Goal: Answer question/provide support: Share knowledge or assist other users

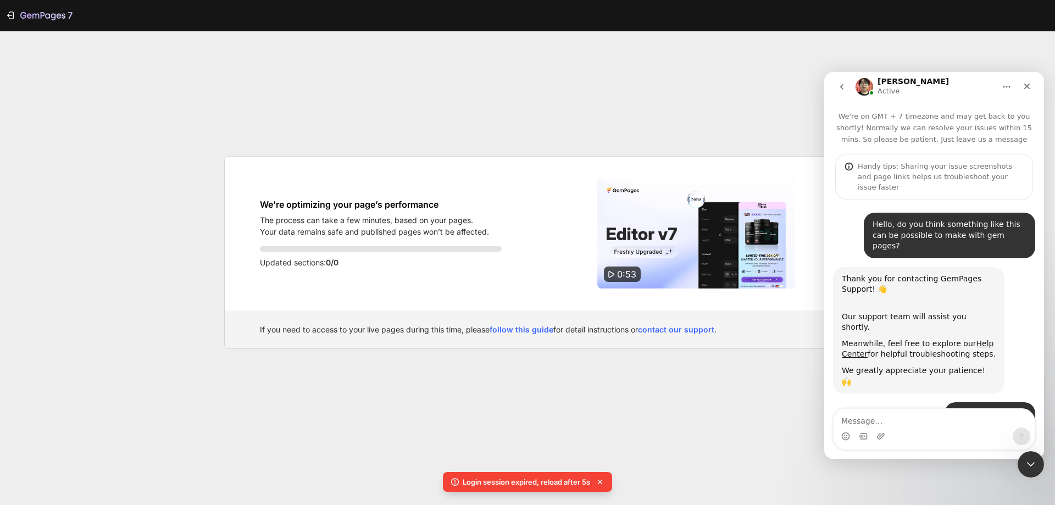
scroll to position [1929, 0]
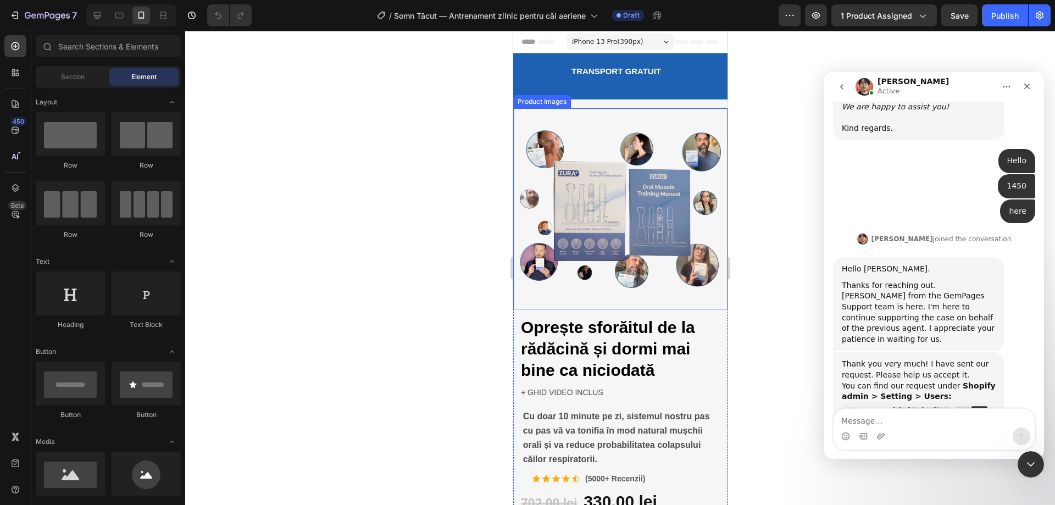
scroll to position [1929, 0]
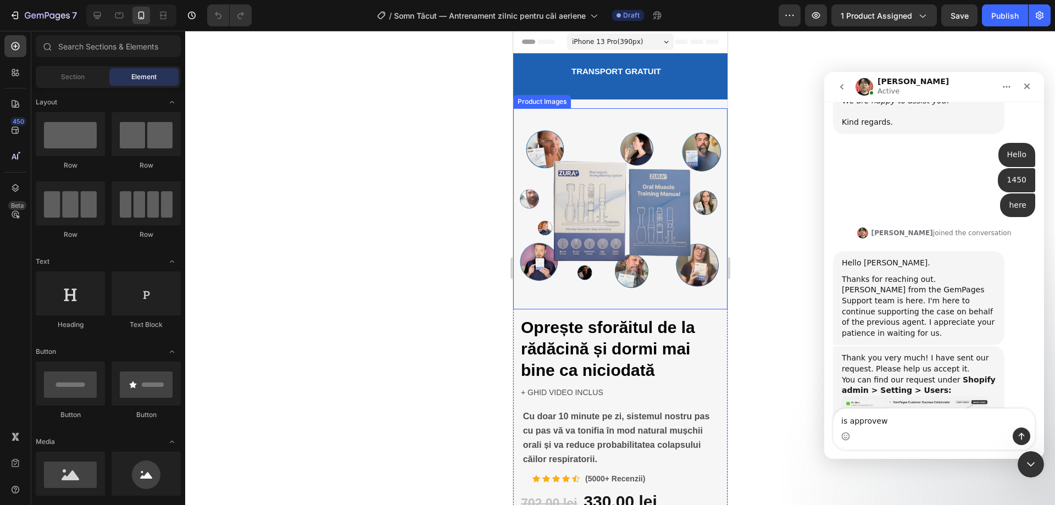
type textarea "is approvewd"
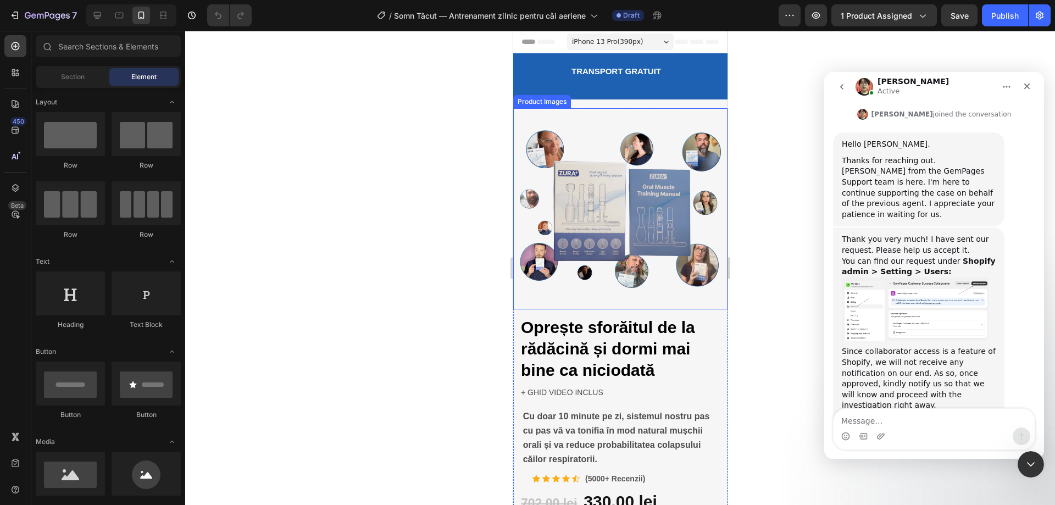
scroll to position [2006, 0]
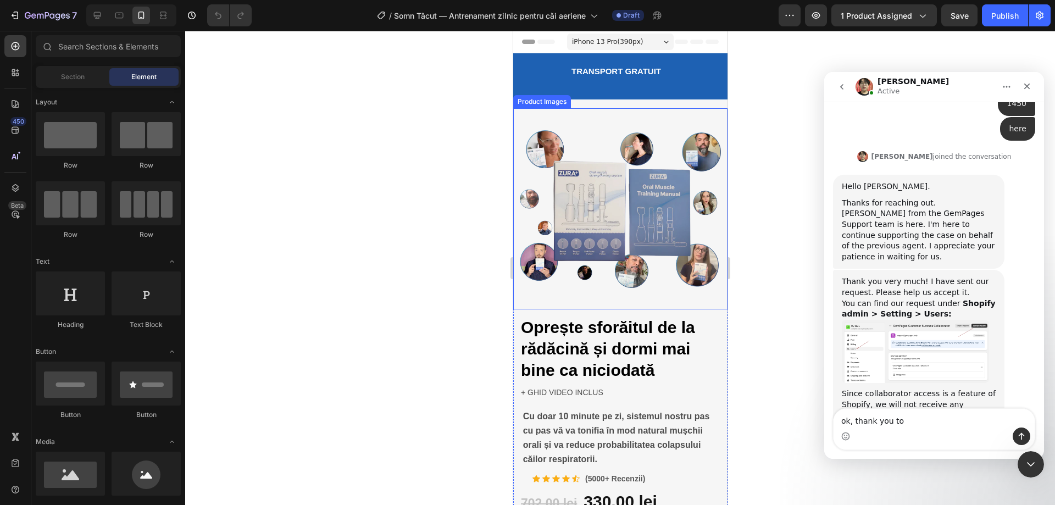
type textarea "ok, thank you too"
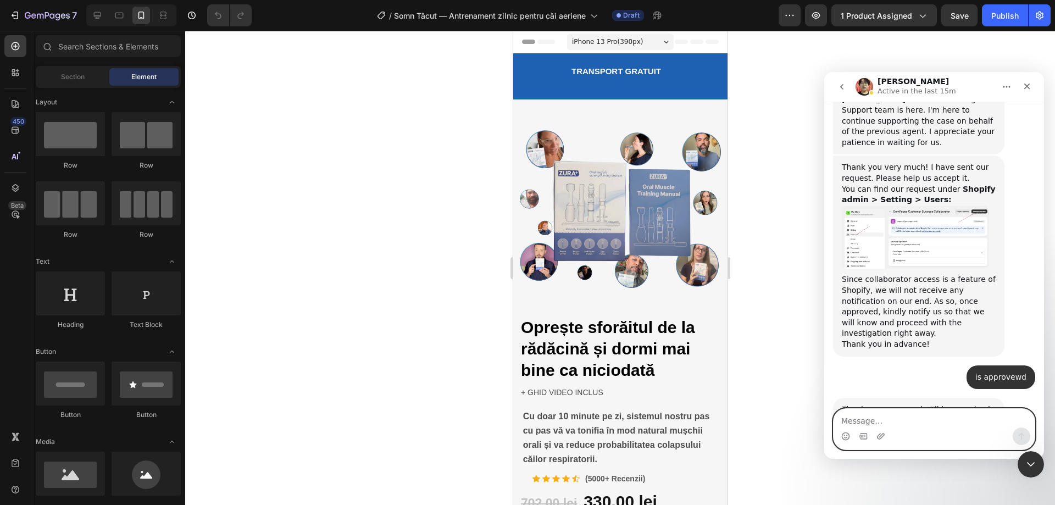
scroll to position [2166, 0]
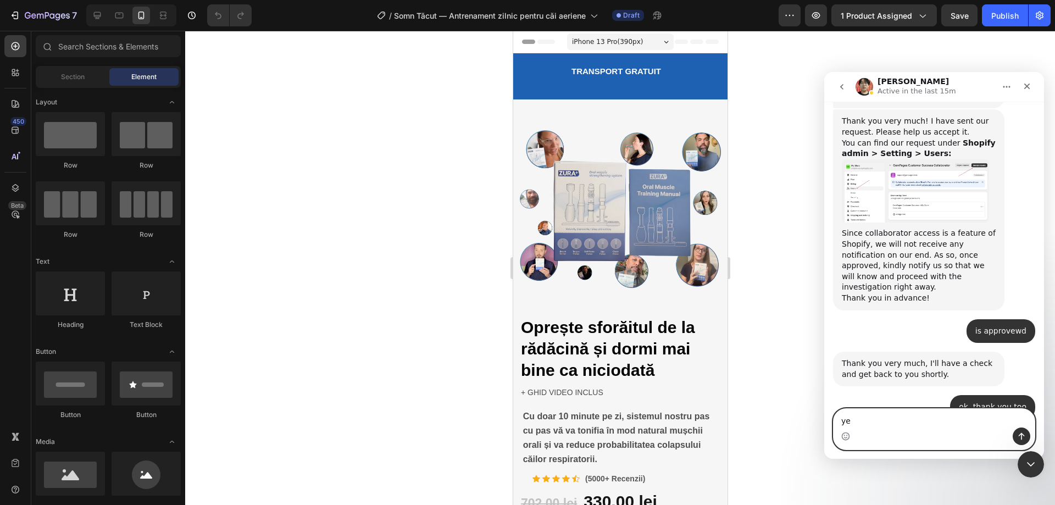
type textarea "yes"
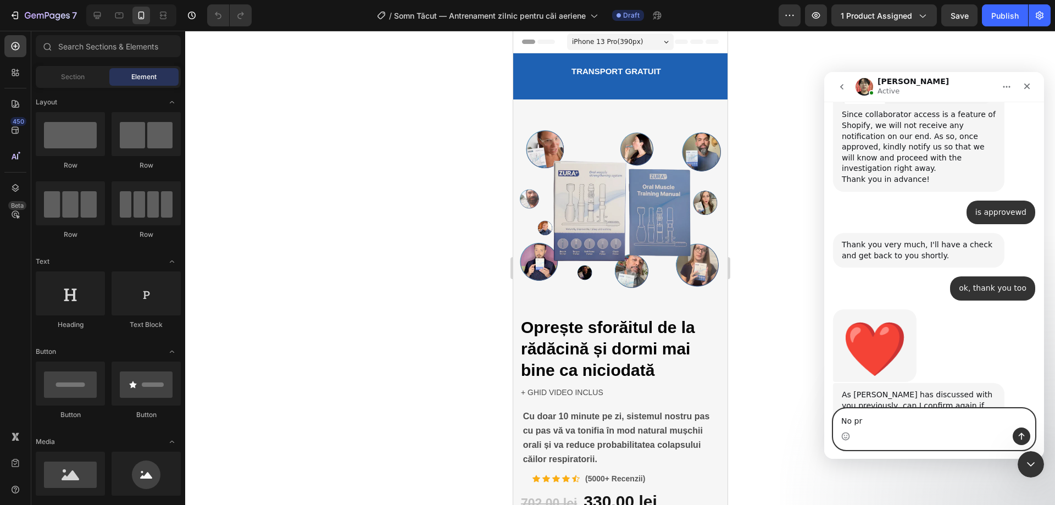
scroll to position [2243, 0]
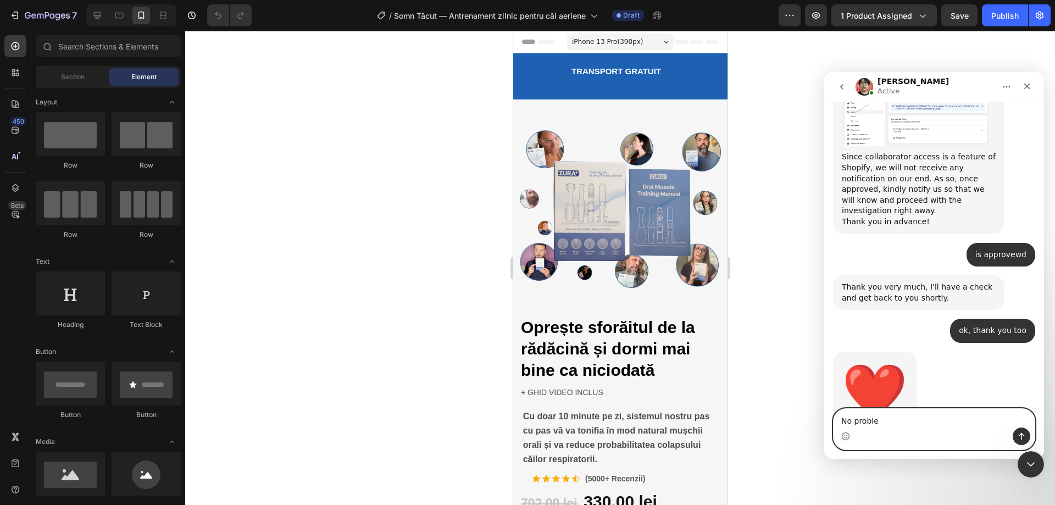
type textarea "No problem"
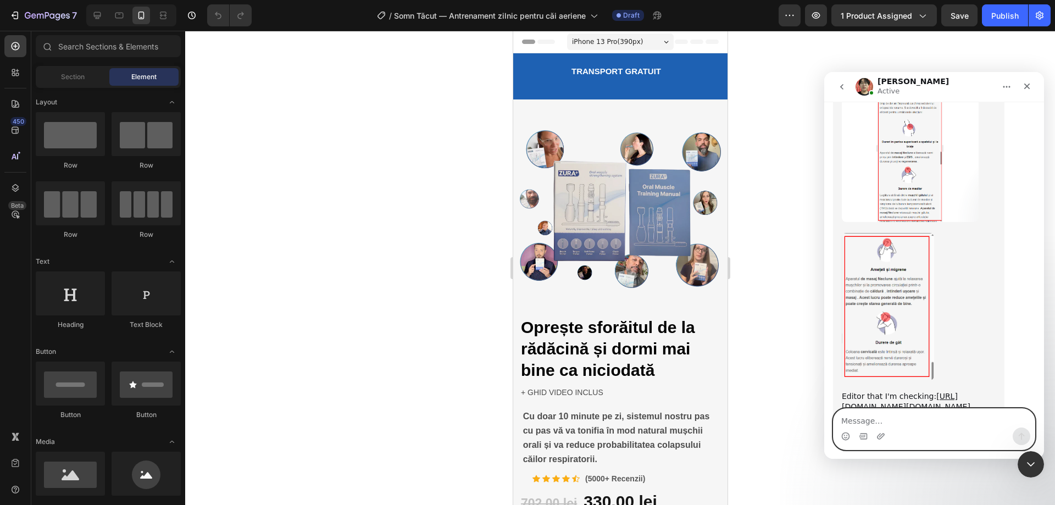
scroll to position [2824, 0]
click at [900, 434] on img "Ethan says…" at bounding box center [915, 471] width 147 height 74
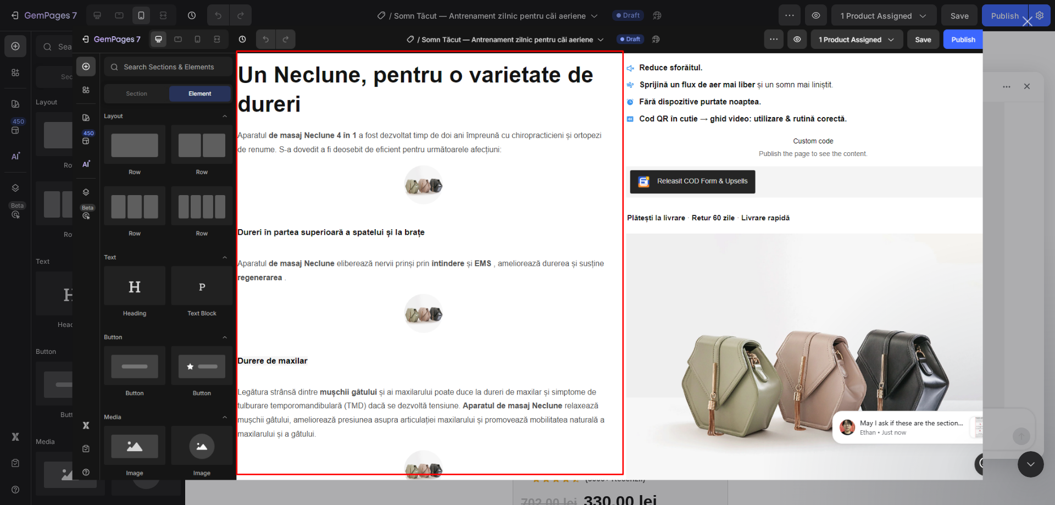
scroll to position [0, 0]
click at [965, 214] on img "Close" at bounding box center [528, 252] width 911 height 455
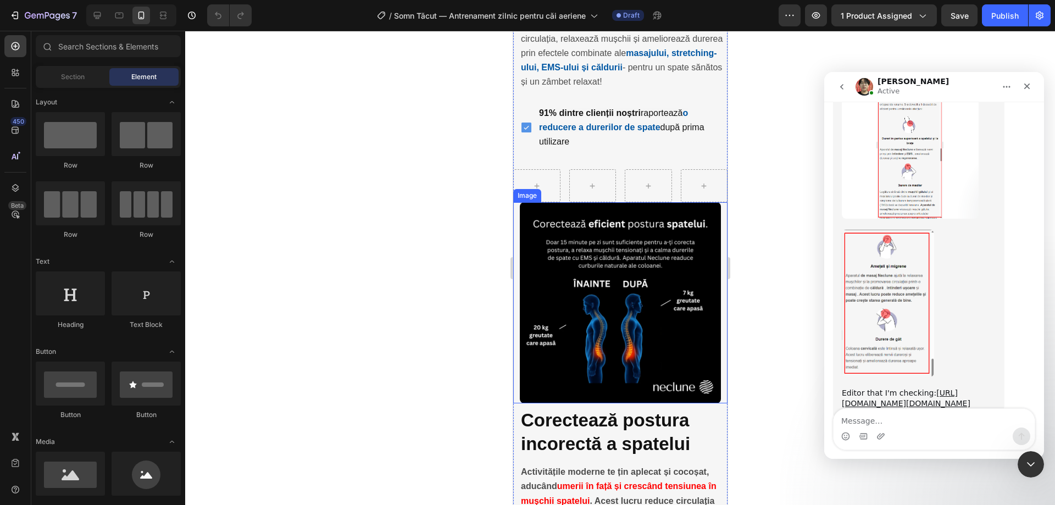
scroll to position [1539, 0]
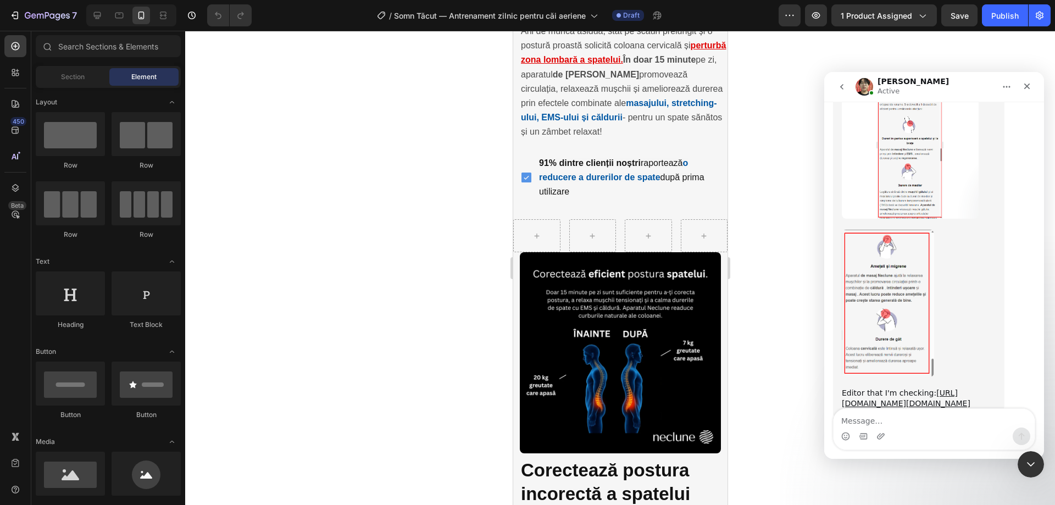
click at [914, 428] on div "Intercom messenger" at bounding box center [934, 437] width 201 height 18
click at [913, 422] on textarea "Message…" at bounding box center [934, 418] width 201 height 19
type textarea "y"
type textarea "Yes is ok, dosen t matter where you put it"
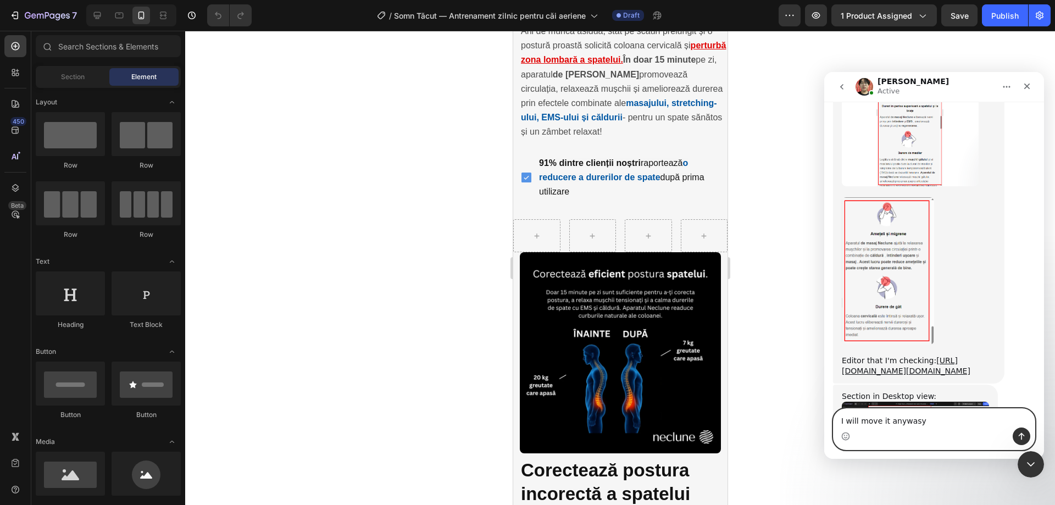
type textarea "I will move it anywasys"
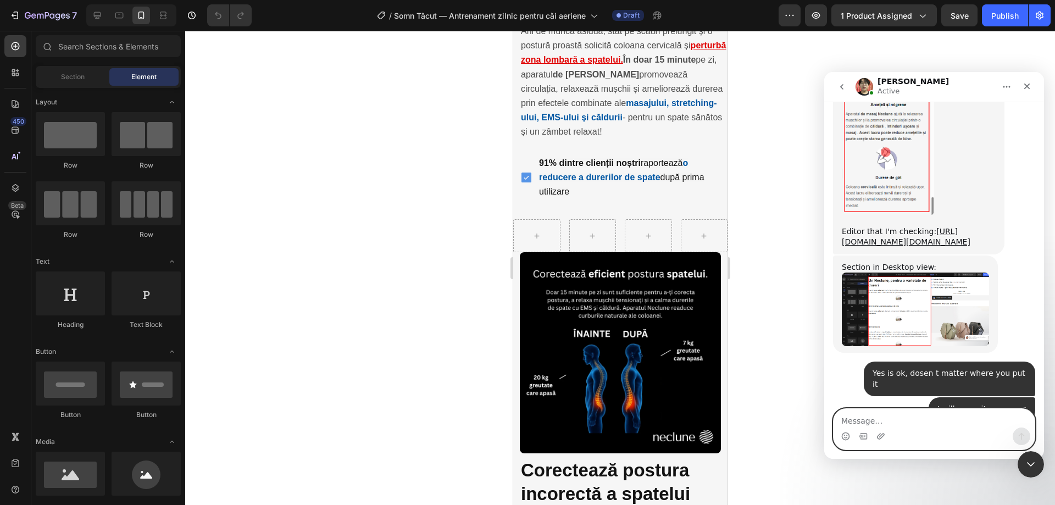
scroll to position [2990, 0]
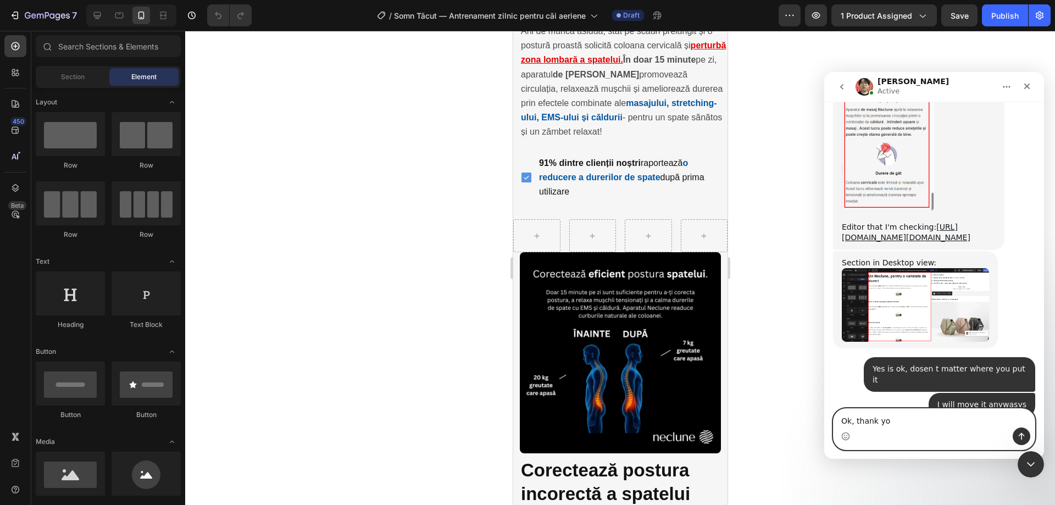
type textarea "Ok, thank you"
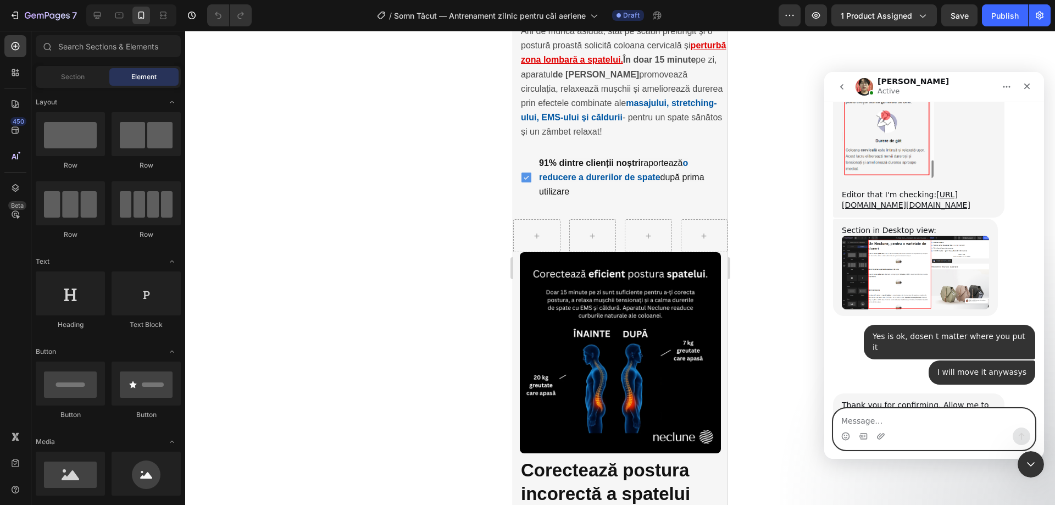
scroll to position [3056, 0]
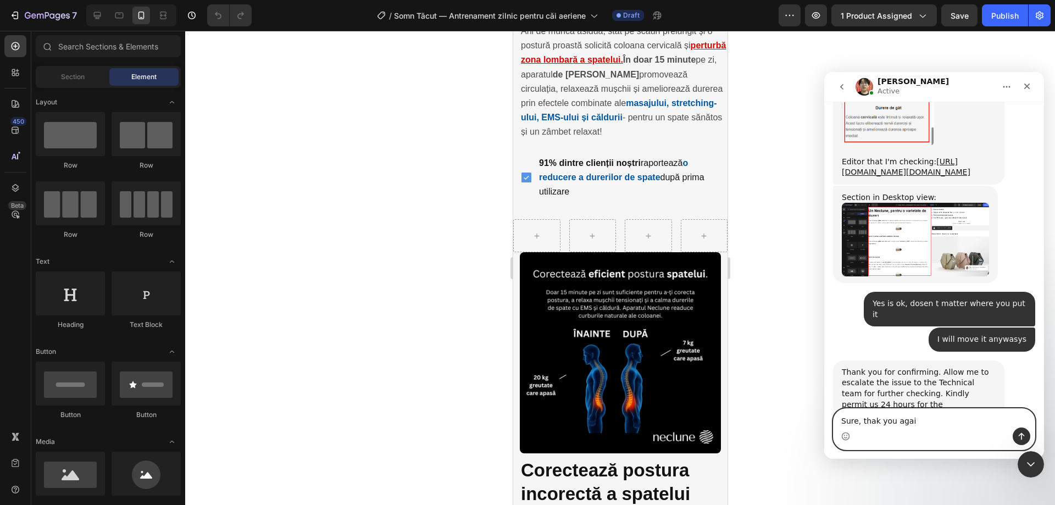
type textarea "Sure, thak you again"
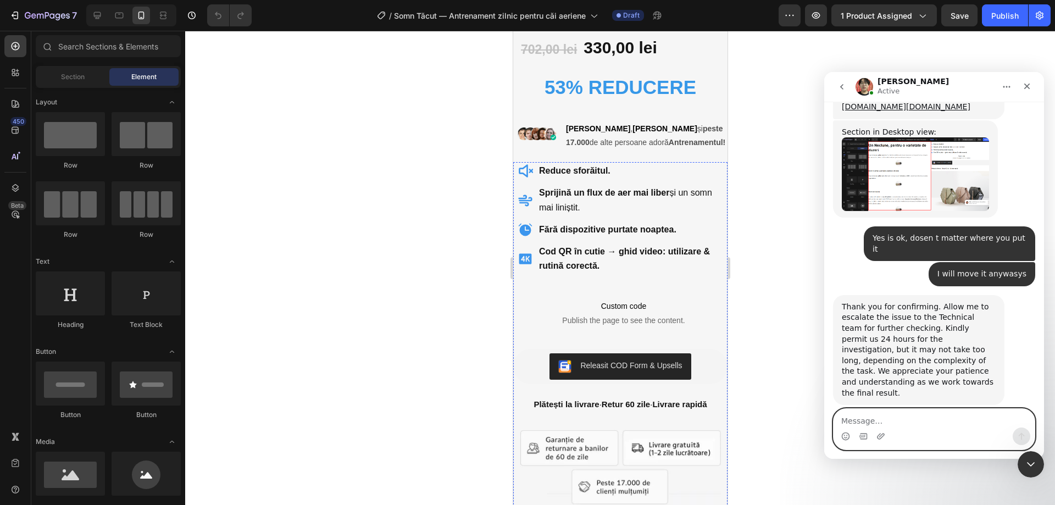
scroll to position [0, 0]
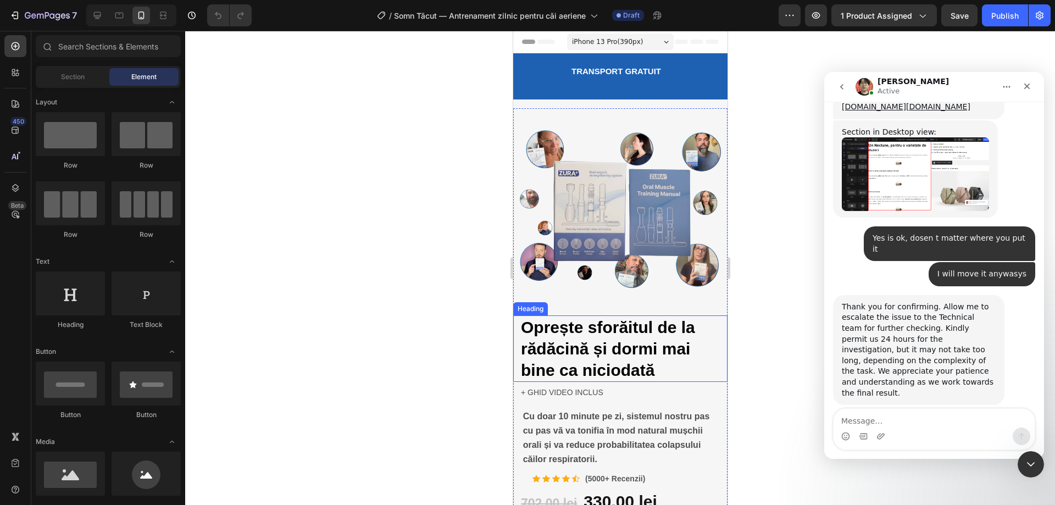
click at [668, 348] on h2 "Oprește sforăitul de la rădăcină și dormi mai bine ca niciodată" at bounding box center [619, 349] width 201 height 67
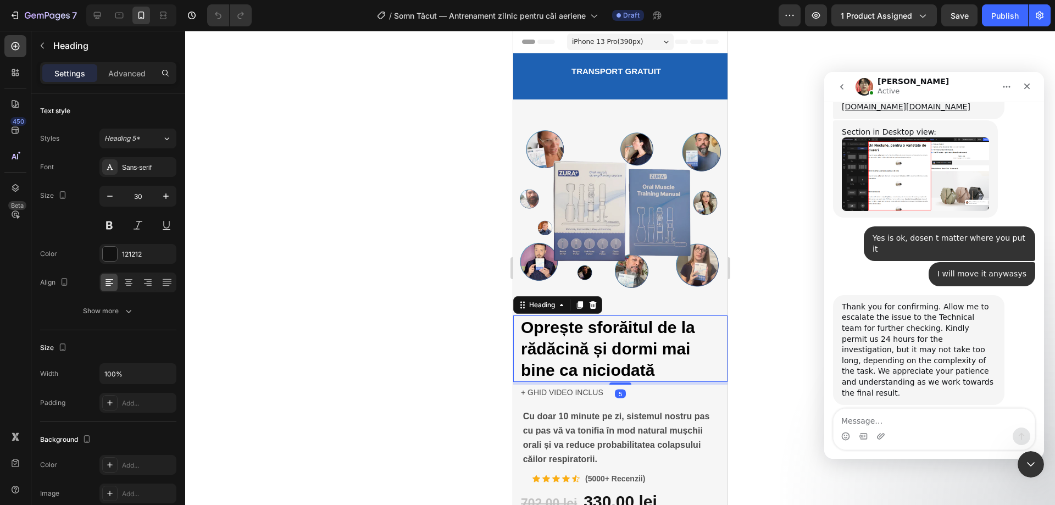
click at [668, 348] on h2 "Oprește sforăitul de la rădăcină și dormi mai bine ca niciodată" at bounding box center [619, 349] width 201 height 67
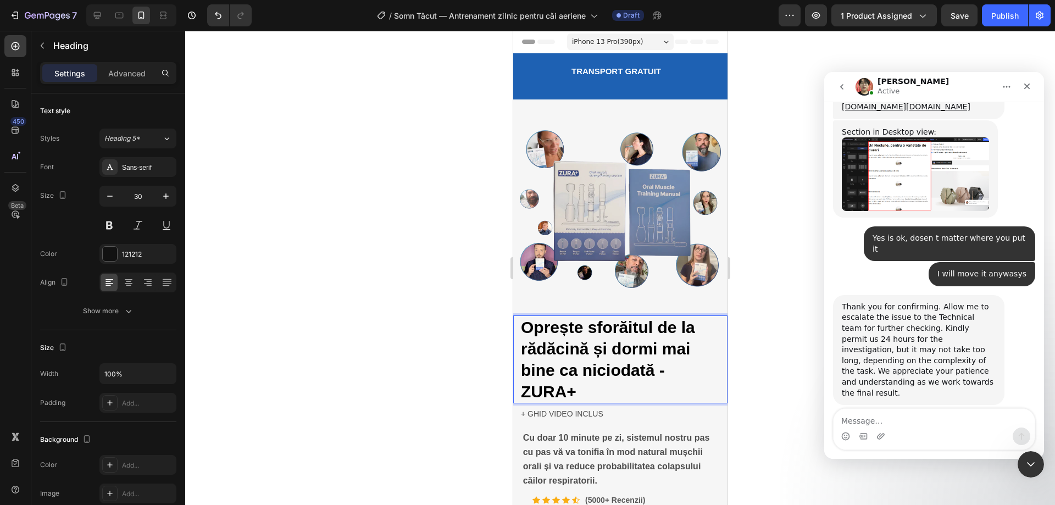
click at [762, 231] on div at bounding box center [620, 268] width 870 height 474
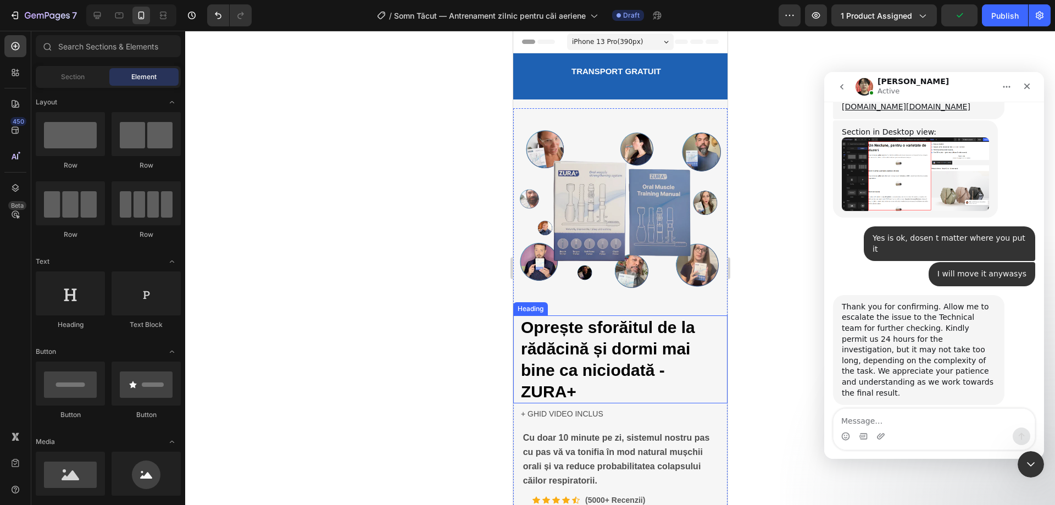
click at [573, 372] on strong "Oprește sforăitul de la rădăcină și dormi mai bine ca niciodată - ZURA+" at bounding box center [608, 359] width 174 height 82
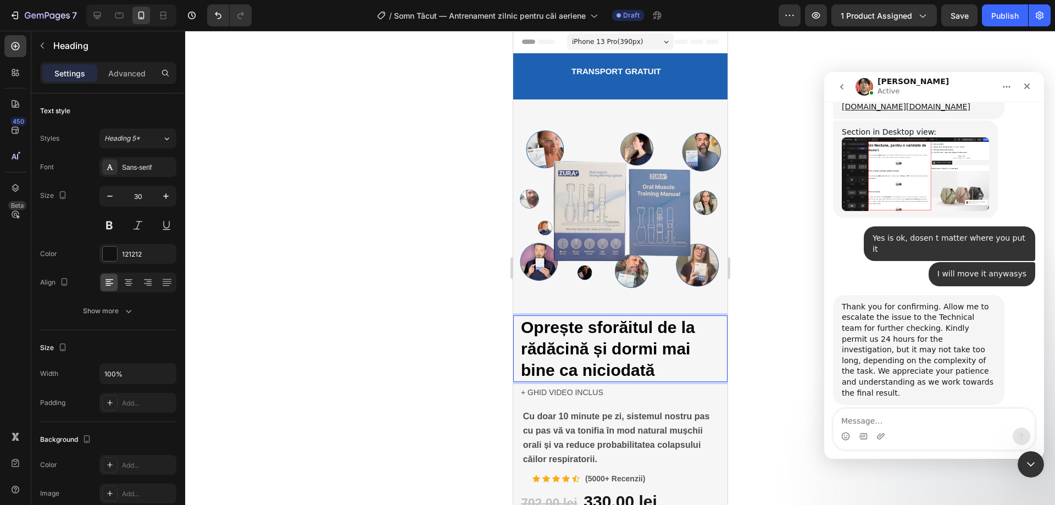
drag, startPoint x: 755, startPoint y: 314, endPoint x: 211, endPoint y: 289, distance: 544.8
click at [755, 314] on div at bounding box center [620, 268] width 870 height 474
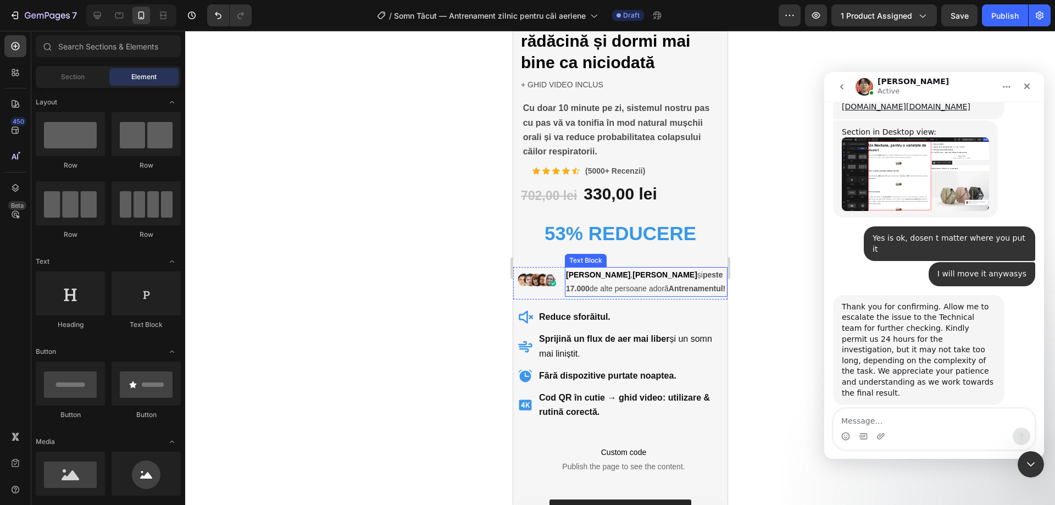
scroll to position [330, 0]
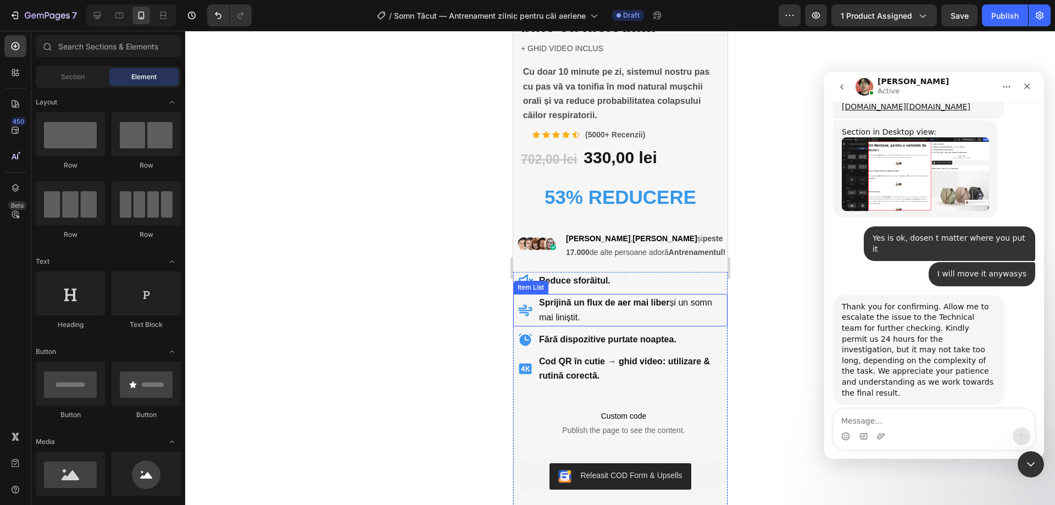
click at [574, 303] on p "Sprijină un flux de aer mai liber și un somn mai liniștit." at bounding box center [632, 310] width 187 height 29
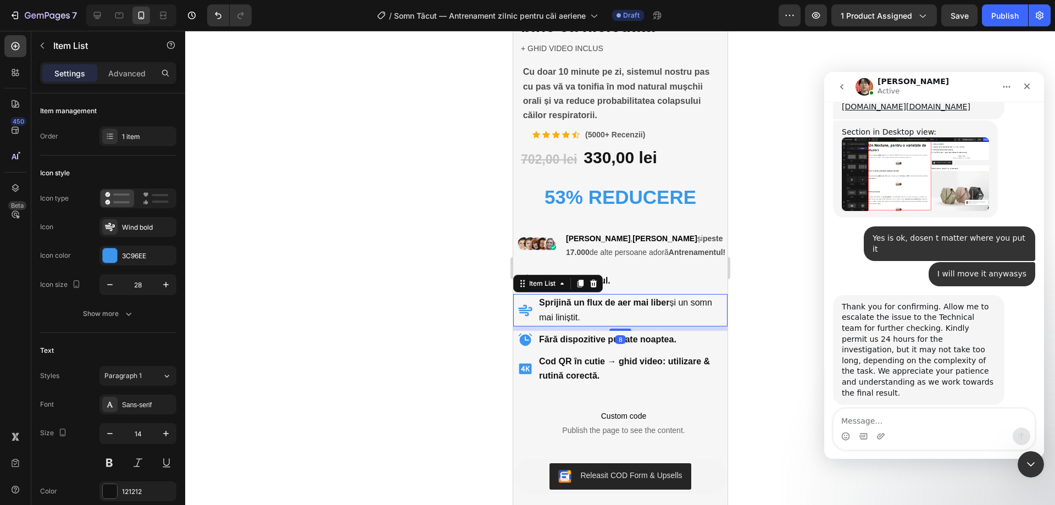
click at [574, 303] on p "Sprijină un flux de aer mai liber și un somn mai liniștit." at bounding box center [632, 310] width 187 height 29
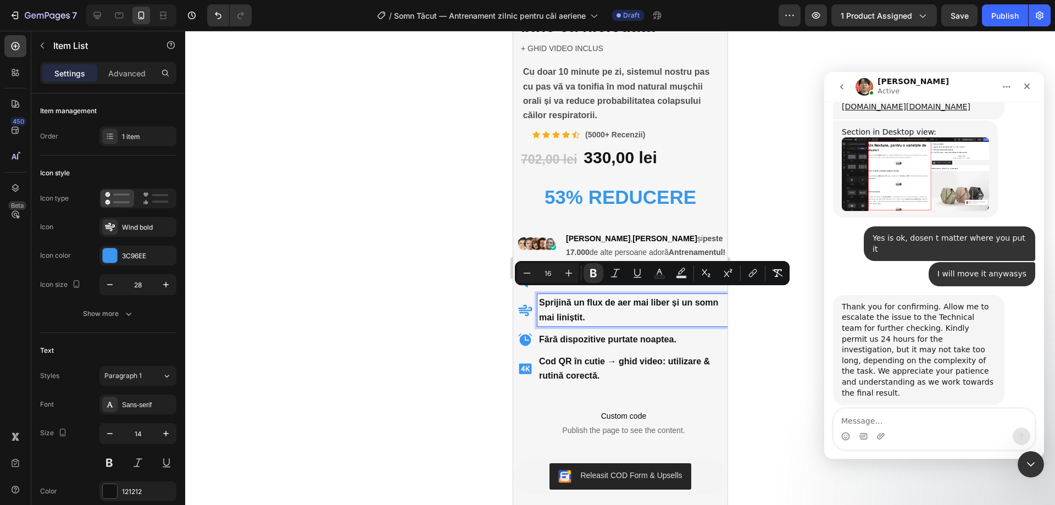
click at [776, 309] on div at bounding box center [620, 268] width 870 height 474
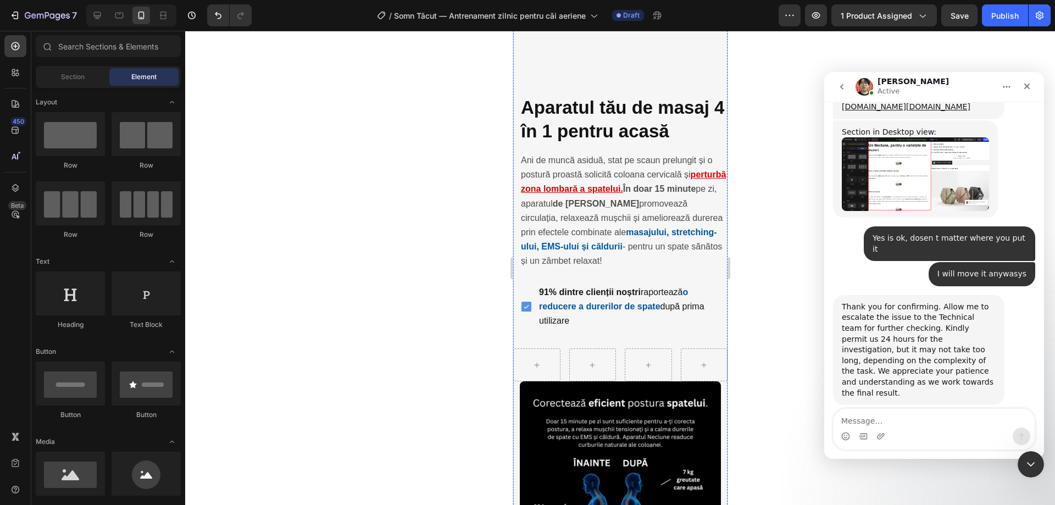
scroll to position [1539, 0]
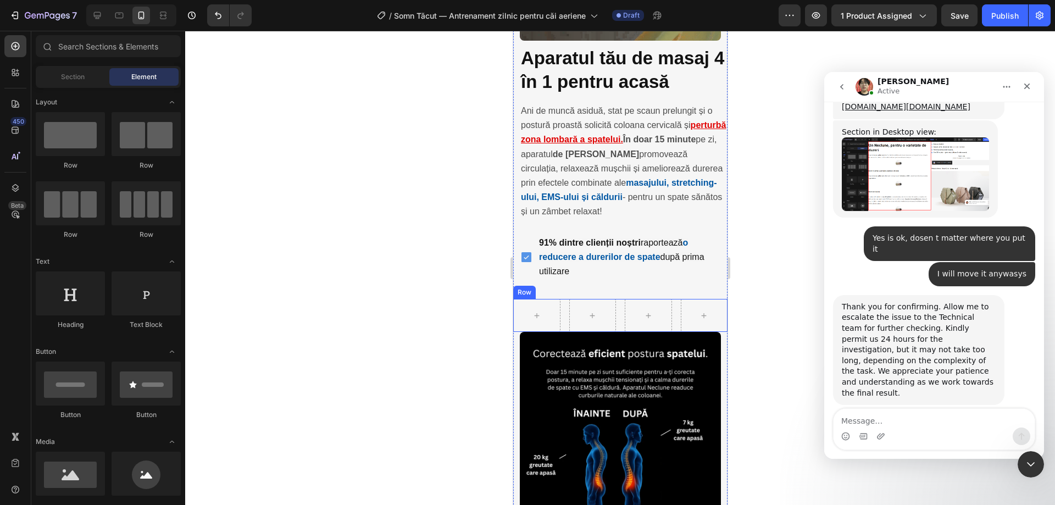
click at [561, 299] on div "Row" at bounding box center [620, 315] width 214 height 33
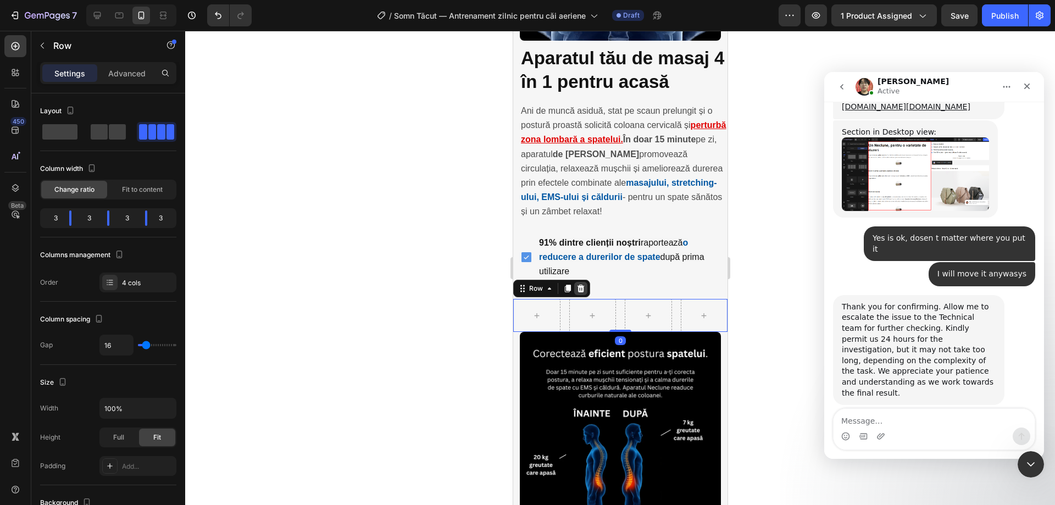
click at [579, 285] on icon at bounding box center [580, 289] width 7 height 8
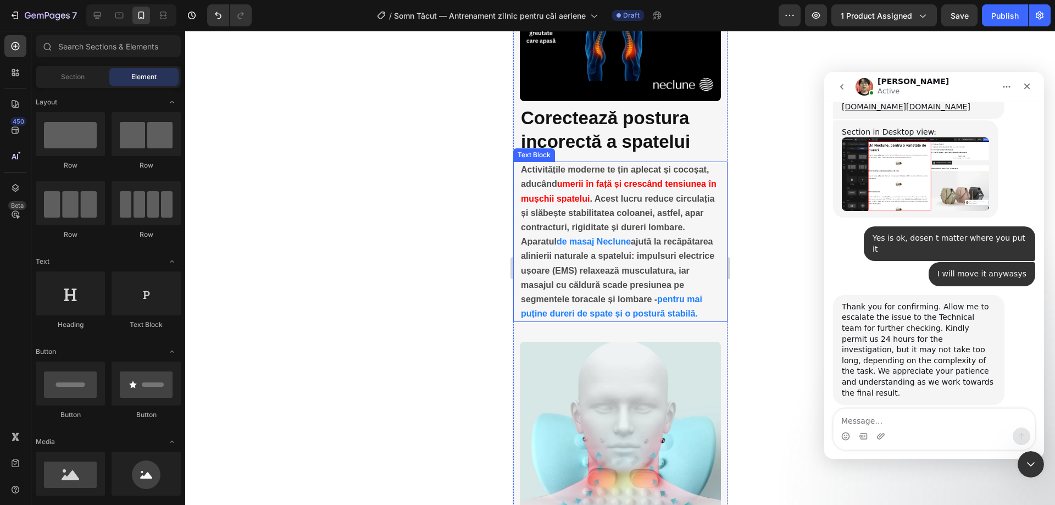
scroll to position [1869, 0]
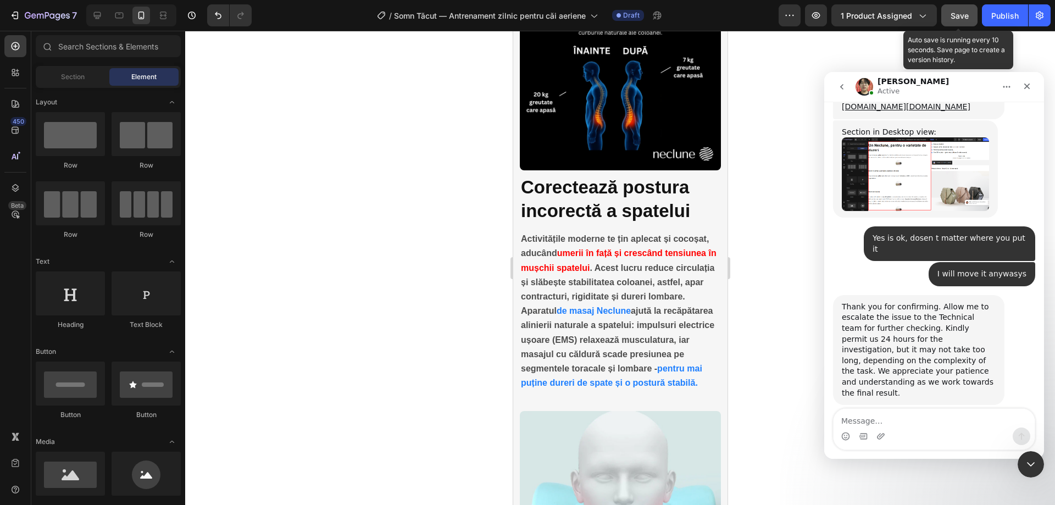
click at [944, 17] on button "Save" at bounding box center [960, 15] width 36 height 22
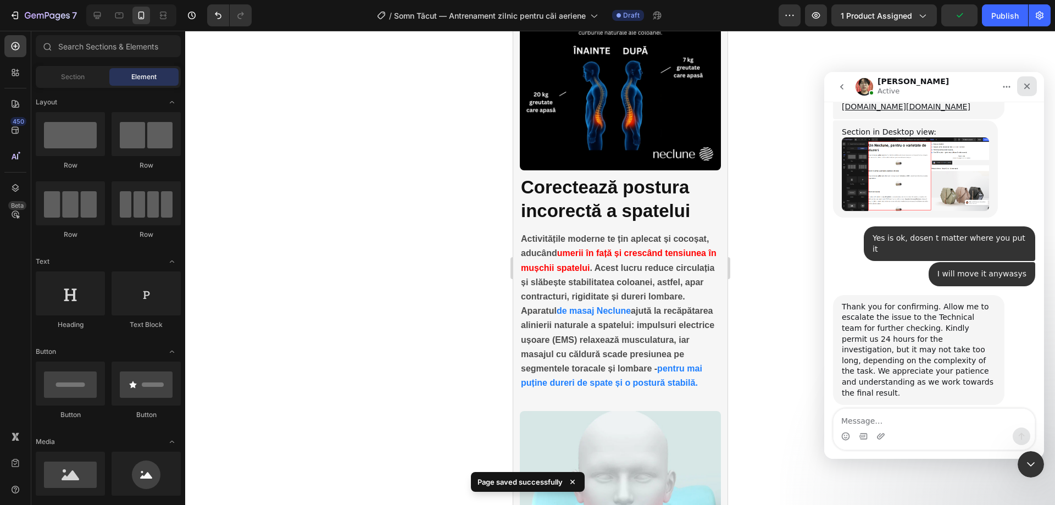
click at [1028, 84] on icon "Close" at bounding box center [1027, 86] width 9 height 9
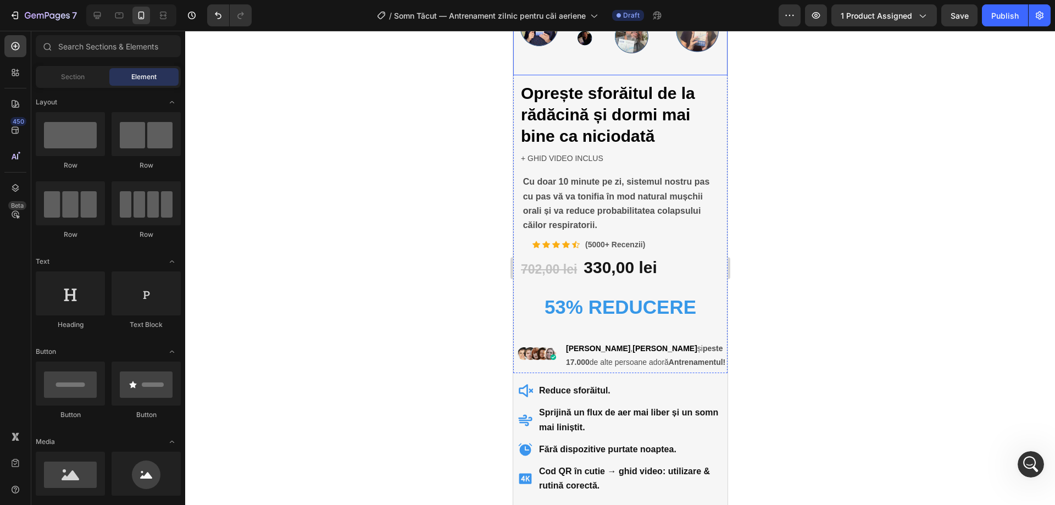
scroll to position [0, 0]
